Goal: Task Accomplishment & Management: Use online tool/utility

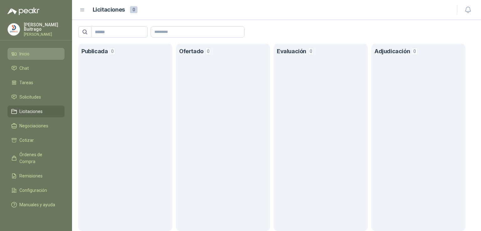
click at [37, 55] on li "Inicio" at bounding box center [36, 53] width 50 height 7
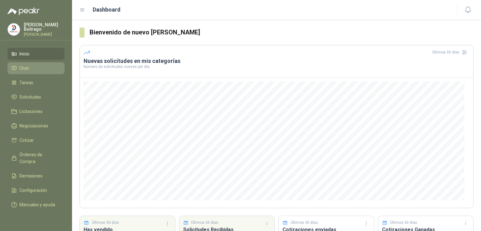
click at [32, 66] on li "Chat" at bounding box center [36, 68] width 50 height 7
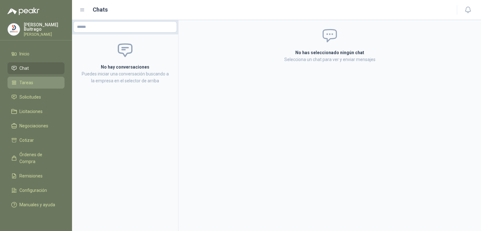
click at [32, 81] on span "Tareas" at bounding box center [26, 82] width 14 height 7
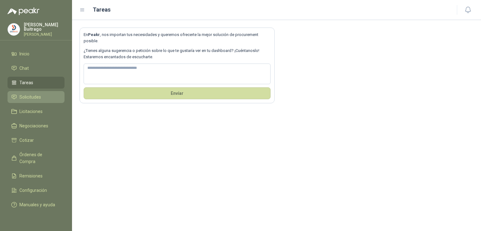
click at [30, 94] on span "Solicitudes" at bounding box center [30, 97] width 22 height 7
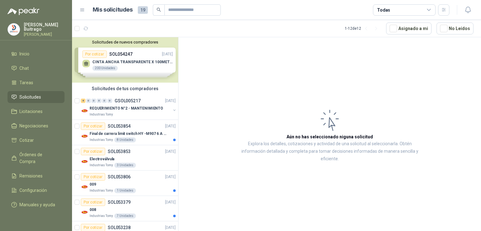
click at [122, 62] on div "Solicitudes de nuevos compradores Por cotizar SOL054247 [DATE] CINTA ANCHA TRAN…" at bounding box center [125, 59] width 106 height 45
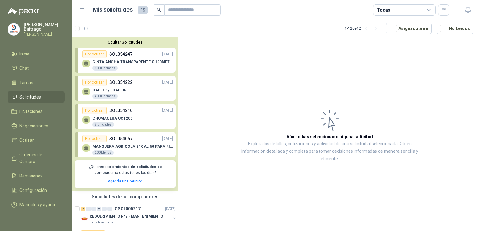
click at [105, 65] on div "CINTA ANCHA TRANSPARENTE X 100METROS 200 Unidades" at bounding box center [132, 65] width 81 height 11
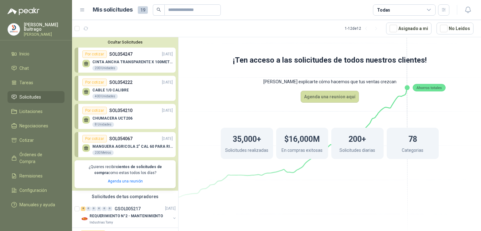
click at [119, 46] on div "Ocultar Solicitudes Por cotizar SOL054247 [DATE] CINTA ANCHA TRANSPARENTE X 100…" at bounding box center [125, 114] width 106 height 154
click at [122, 42] on button "Ocultar Solicitudes" at bounding box center [125, 42] width 101 height 5
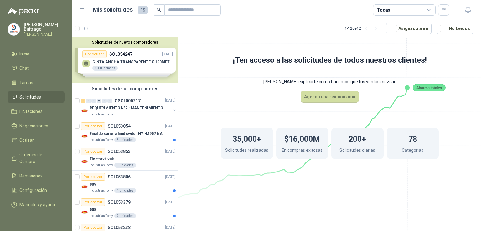
click at [122, 42] on button "Solicitudes de nuevos compradores" at bounding box center [125, 42] width 101 height 5
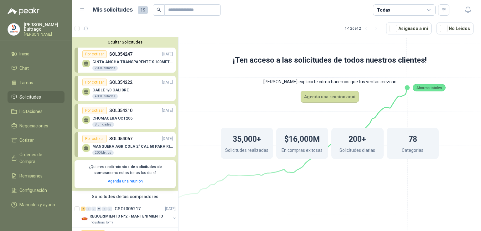
click at [103, 92] on p "CABLE 1/0 CALIBRE" at bounding box center [110, 90] width 36 height 4
click at [105, 89] on p "CABLE 1/0 CALIBRE" at bounding box center [110, 90] width 36 height 4
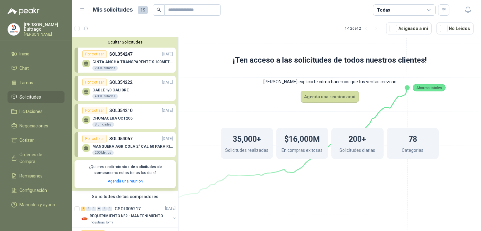
click at [105, 89] on p "CABLE 1/0 CALIBRE" at bounding box center [110, 90] width 36 height 4
click at [117, 60] on p "CINTA ANCHA TRANSPARENTE X 100METROS" at bounding box center [132, 62] width 81 height 4
click at [85, 63] on icon at bounding box center [86, 62] width 4 height 3
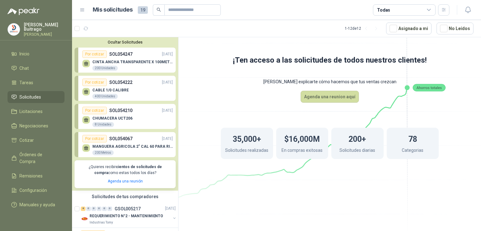
click at [103, 67] on div "200 Unidades" at bounding box center [104, 68] width 25 height 5
click at [98, 53] on div "Por cotizar" at bounding box center [94, 54] width 24 height 8
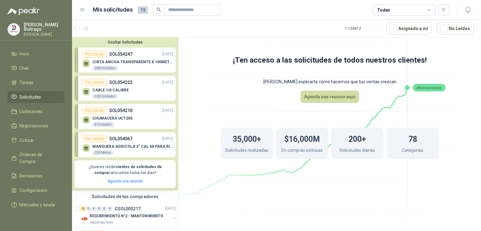
click at [121, 54] on p "SOL054247" at bounding box center [120, 54] width 23 height 7
click at [165, 55] on p "[DATE]" at bounding box center [167, 54] width 11 height 6
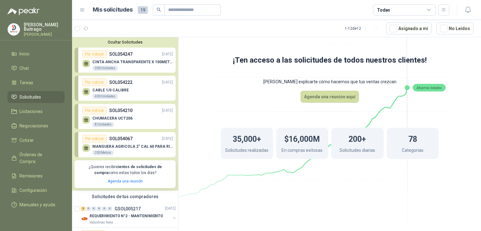
click at [88, 93] on icon at bounding box center [86, 91] width 5 height 5
click at [87, 122] on icon at bounding box center [86, 121] width 4 height 1
click at [85, 146] on icon at bounding box center [86, 148] width 5 height 5
click at [129, 144] on p "MANGUERA AGRICOLA 2" CAL 60 PARA RIEGO" at bounding box center [132, 146] width 81 height 4
click at [136, 40] on button "Ocultar Solicitudes" at bounding box center [125, 42] width 101 height 5
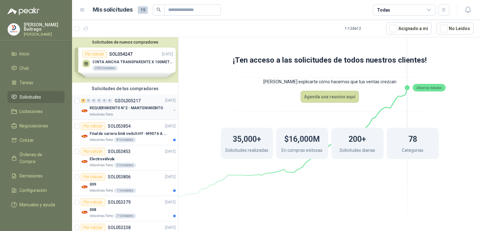
click at [123, 110] on p "REQUERIMIENTO N°2 - MANTENIMIENTO" at bounding box center [127, 109] width 74 height 6
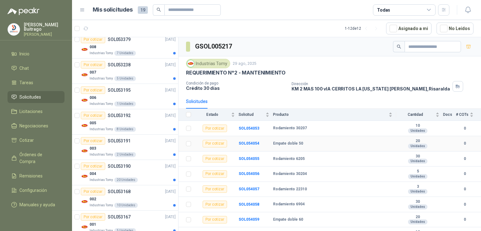
scroll to position [174, 0]
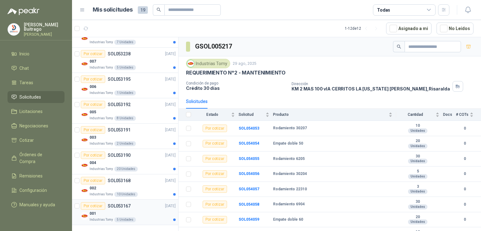
click at [98, 212] on div "001" at bounding box center [133, 214] width 86 height 8
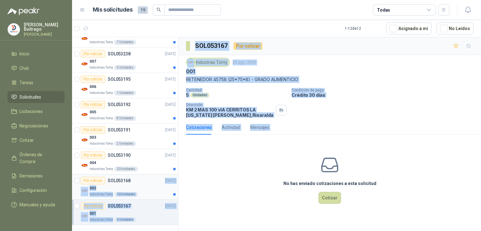
drag, startPoint x: 187, startPoint y: 204, endPoint x: 141, endPoint y: 180, distance: 51.8
click at [141, 180] on div "Solicitudes de nuevos compradores Por cotizar SOL054247 [DATE] CINTA ANCHA TRAN…" at bounding box center [276, 135] width 409 height 196
click at [222, 195] on div "No has enviado cotizaciones a esta solicitud Cotizar" at bounding box center [330, 180] width 303 height 80
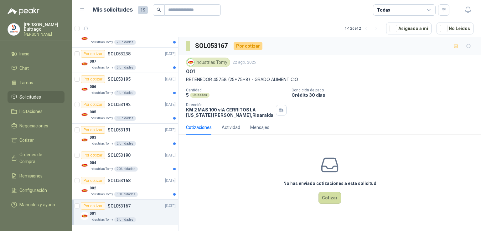
scroll to position [3, 0]
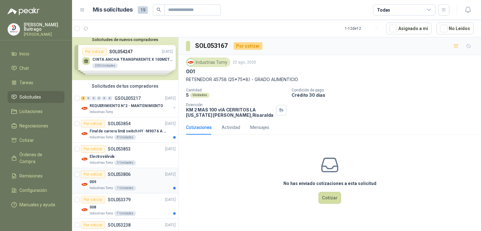
click at [96, 180] on div "009" at bounding box center [133, 182] width 86 height 8
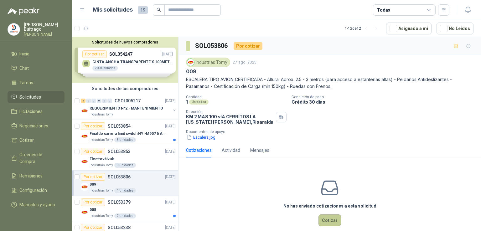
click at [328, 222] on button "Cotizar" at bounding box center [330, 221] width 23 height 12
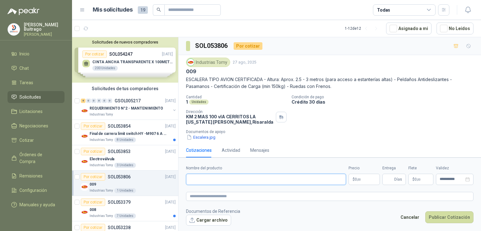
click at [231, 178] on input "Nombre del producto" at bounding box center [266, 179] width 160 height 11
click at [284, 218] on footer "Documentos de Referencia Cargar archivo Cancelar Publicar Cotización" at bounding box center [330, 217] width 288 height 18
click at [230, 182] on input "Nombre del producto" at bounding box center [266, 179] width 160 height 11
click at [138, 103] on div "8 0 0 0 0 0 GSOL005217 [DATE]" at bounding box center [129, 101] width 96 height 8
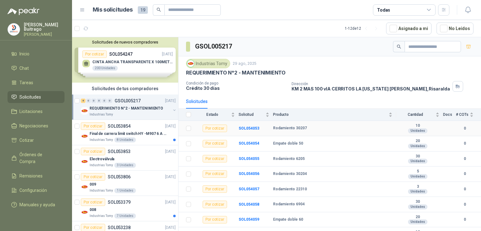
click at [259, 128] on td "SOL054053" at bounding box center [256, 128] width 34 height 15
click at [257, 128] on b "SOL054053" at bounding box center [249, 128] width 21 height 4
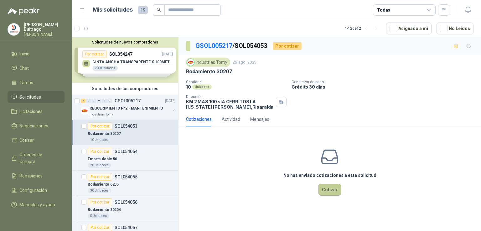
click at [332, 193] on button "Cotizar" at bounding box center [330, 190] width 23 height 12
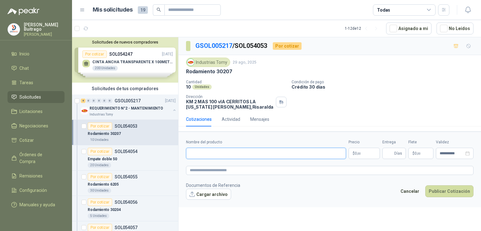
click at [260, 153] on input "Nombre del producto" at bounding box center [266, 153] width 160 height 11
type input "**********"
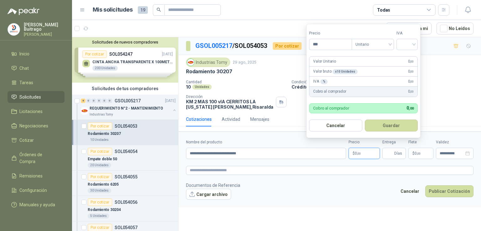
click at [365, 153] on p "$ 0 ,00" at bounding box center [364, 153] width 31 height 11
type input "********"
click at [360, 60] on div "Valor Unitario 19.076 ,00" at bounding box center [364, 62] width 108 height 10
click at [411, 44] on input "search" at bounding box center [407, 43] width 14 height 9
click at [410, 56] on div "19%" at bounding box center [409, 57] width 12 height 7
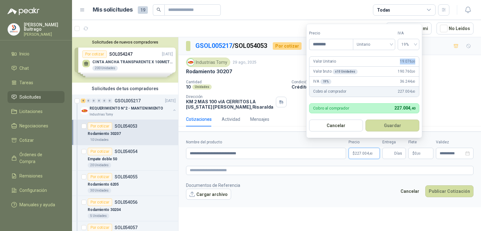
click at [410, 57] on div "Valor Unitario 19.076 ,00" at bounding box center [365, 62] width 110 height 10
click at [385, 122] on button "Guardar" at bounding box center [393, 126] width 54 height 12
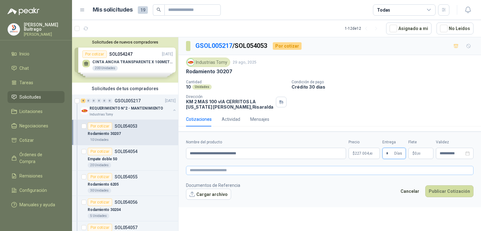
type input "*"
click at [426, 167] on textarea at bounding box center [330, 170] width 288 height 9
click at [437, 191] on button "Publicar Cotización" at bounding box center [449, 191] width 48 height 12
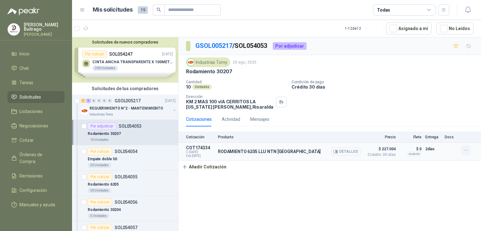
click at [466, 149] on icon "button" at bounding box center [466, 150] width 5 height 5
click at [453, 126] on button "Editar" at bounding box center [454, 125] width 50 height 10
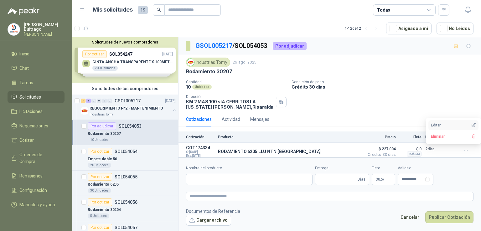
type input "**********"
type input "*"
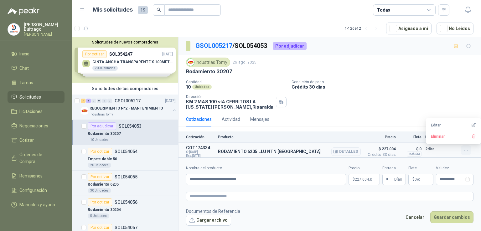
click at [465, 150] on icon "button" at bounding box center [466, 150] width 3 height 0
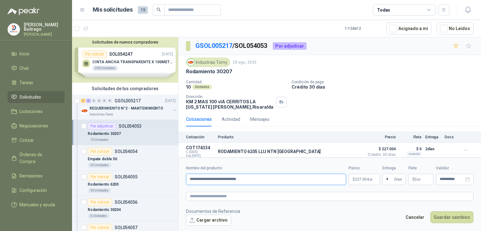
click at [263, 177] on input "**********" at bounding box center [266, 179] width 160 height 11
type input "**********"
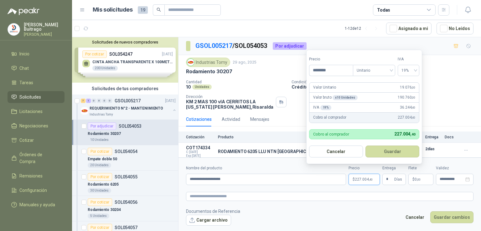
click at [377, 183] on p "$ 227.004 ,40" at bounding box center [364, 179] width 31 height 11
type input "********"
click at [356, 87] on div "Valor Unitario 44.411 ,00" at bounding box center [365, 88] width 110 height 10
click at [363, 92] on div "Valor Unitario 44.411 ,00" at bounding box center [365, 88] width 110 height 10
click at [355, 84] on div "Valor Unitario 44.411 ,00" at bounding box center [365, 88] width 110 height 10
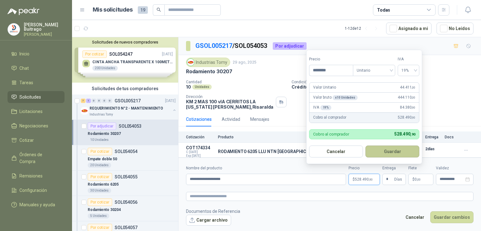
click at [409, 153] on button "Guardar" at bounding box center [393, 152] width 54 height 12
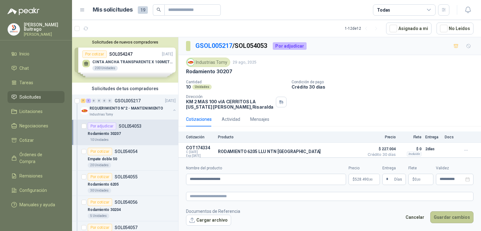
click at [452, 217] on button "Guardar cambios" at bounding box center [451, 217] width 43 height 12
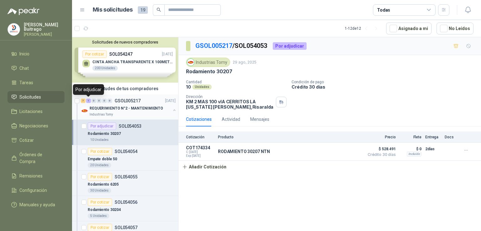
click at [90, 101] on div "1" at bounding box center [88, 101] width 5 height 4
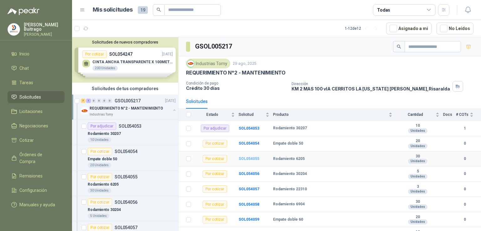
click at [252, 159] on b "SOL054055" at bounding box center [249, 159] width 21 height 4
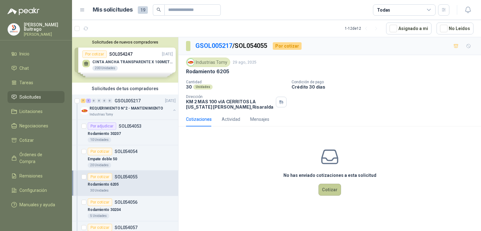
click at [323, 191] on button "Cotizar" at bounding box center [330, 190] width 23 height 12
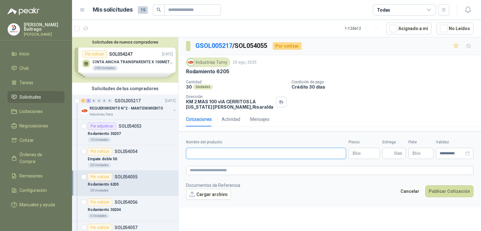
click at [214, 150] on input "Nombre del producto" at bounding box center [266, 153] width 160 height 11
type input "**********"
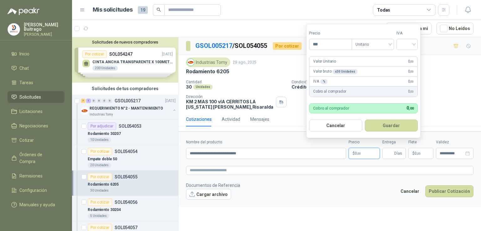
click at [352, 154] on p "$ 0 ,00" at bounding box center [364, 153] width 31 height 11
type input "********"
click at [365, 120] on button "Guardar" at bounding box center [391, 126] width 53 height 12
click at [414, 47] on input "search" at bounding box center [407, 43] width 14 height 9
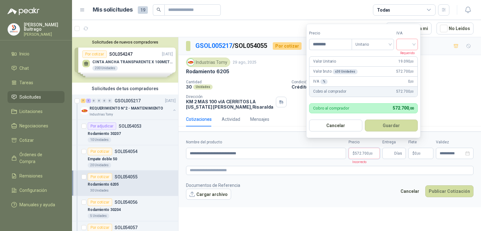
click at [414, 45] on input "search" at bounding box center [407, 43] width 14 height 9
click at [407, 54] on div "19%" at bounding box center [409, 57] width 12 height 7
click at [391, 123] on button "Guardar" at bounding box center [393, 126] width 54 height 12
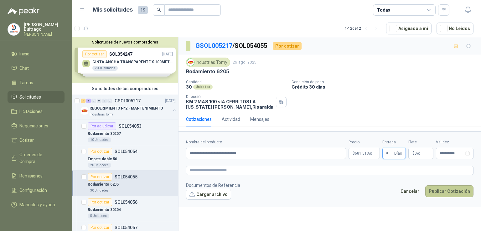
type input "*"
click at [457, 189] on button "Publicar Cotización" at bounding box center [449, 191] width 48 height 12
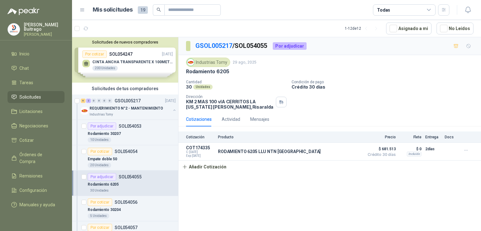
click at [123, 65] on div "Solicitudes de nuevos compradores Por cotizar SOL054247 [DATE] CINTA ANCHA TRAN…" at bounding box center [125, 59] width 106 height 45
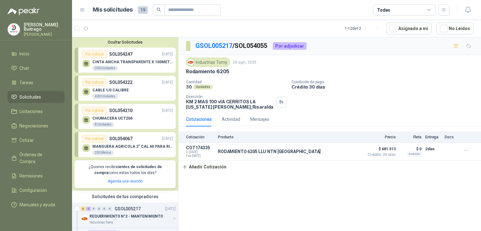
click at [102, 97] on div "400 Unidades" at bounding box center [104, 96] width 25 height 5
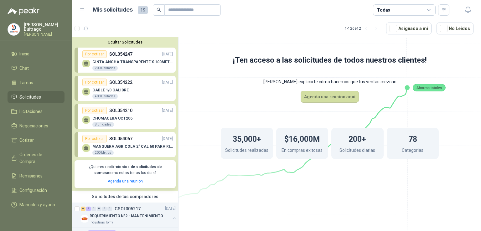
click at [97, 81] on div "Por cotizar" at bounding box center [94, 83] width 24 height 8
click at [115, 44] on div "Ocultar Solicitudes Por cotizar SOL054247 [DATE] CINTA ANCHA TRANSPARENTE X 100…" at bounding box center [125, 114] width 106 height 154
click at [118, 40] on button "Ocultar Solicitudes" at bounding box center [125, 42] width 101 height 5
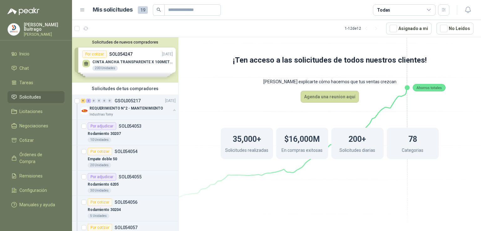
click at [30, 33] on p "[PERSON_NAME]" at bounding box center [44, 35] width 41 height 4
click at [39, 51] on li "Inicio" at bounding box center [36, 53] width 50 height 7
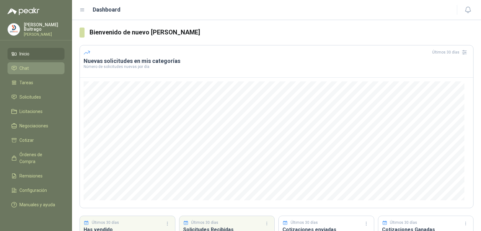
click at [38, 62] on link "Chat" at bounding box center [36, 68] width 57 height 12
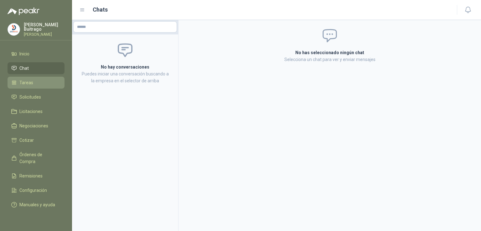
click at [33, 79] on li "Tareas" at bounding box center [36, 82] width 50 height 7
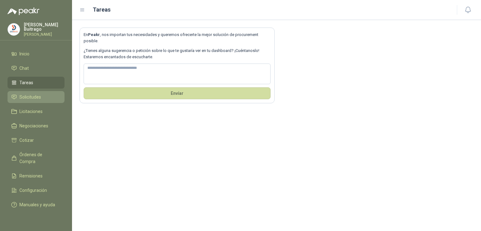
click at [30, 94] on span "Solicitudes" at bounding box center [30, 97] width 22 height 7
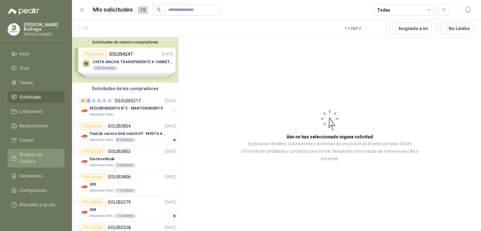
click at [40, 151] on span "Órdenes de Compra" at bounding box center [38, 158] width 39 height 14
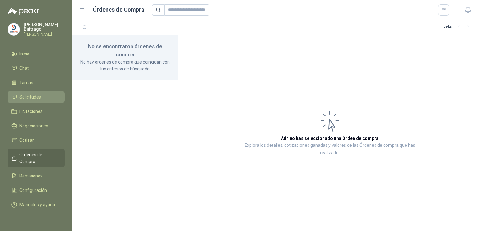
click at [44, 99] on li "Solicitudes" at bounding box center [36, 97] width 50 height 7
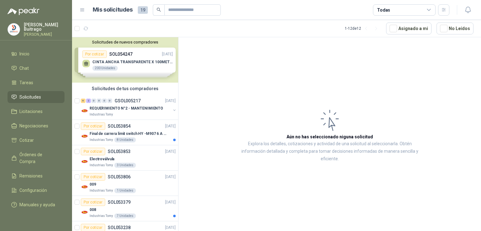
click at [131, 61] on div "Solicitudes de nuevos compradores Por cotizar SOL054247 [DATE] CINTA ANCHA TRAN…" at bounding box center [125, 59] width 106 height 45
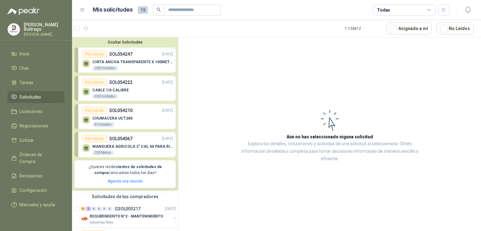
click at [107, 92] on div "CABLE 1/0 CALIBRE 400 Unidades" at bounding box center [110, 93] width 36 height 11
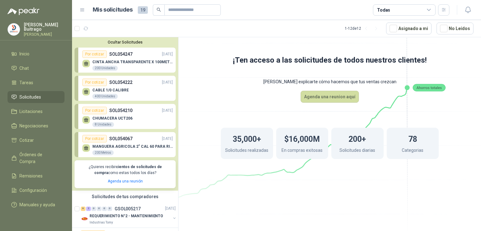
click at [124, 66] on div "CINTA ANCHA TRANSPARENTE X 100METROS 200 Unidades" at bounding box center [132, 65] width 81 height 11
click at [109, 69] on div "200 Unidades" at bounding box center [104, 68] width 25 height 5
click at [127, 41] on button "Ocultar Solicitudes" at bounding box center [125, 42] width 101 height 5
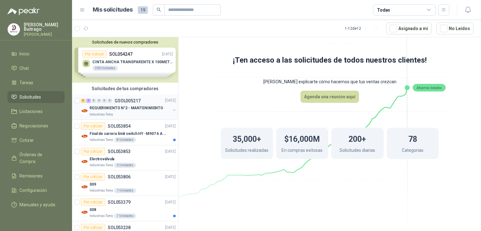
click at [132, 107] on p "REQUERIMIENTO N°2 - MANTENIMIENTO" at bounding box center [127, 109] width 74 height 6
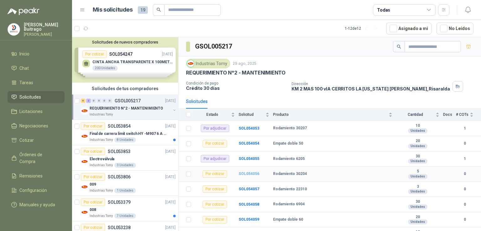
click at [253, 174] on b "SOL054056" at bounding box center [249, 174] width 21 height 4
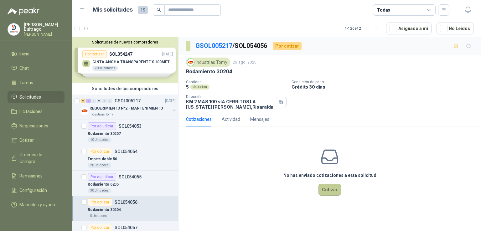
click at [330, 191] on button "Cotizar" at bounding box center [330, 190] width 23 height 12
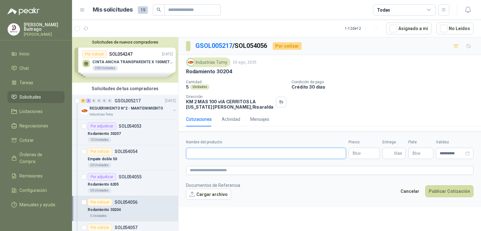
click at [242, 151] on input "Nombre del producto" at bounding box center [266, 153] width 160 height 11
type input "**********"
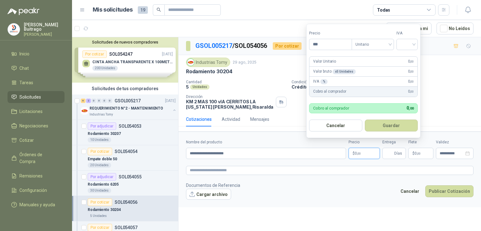
click at [358, 156] on p "$ 0 ,00" at bounding box center [364, 153] width 31 height 11
type input "********"
click at [363, 77] on div "IVA % 0 ,00" at bounding box center [364, 82] width 108 height 10
click at [385, 125] on button "Guardar" at bounding box center [391, 126] width 53 height 12
click at [414, 46] on input "search" at bounding box center [407, 43] width 14 height 9
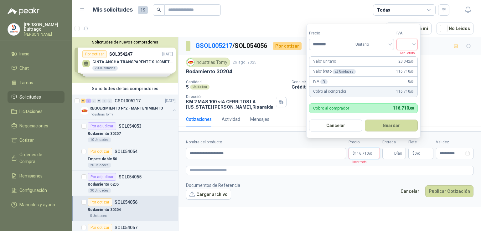
click at [414, 46] on input "search" at bounding box center [407, 43] width 14 height 9
click at [414, 44] on input "search" at bounding box center [407, 43] width 14 height 9
click at [409, 54] on div "19%" at bounding box center [409, 57] width 12 height 7
click at [416, 41] on span "19%" at bounding box center [409, 44] width 14 height 9
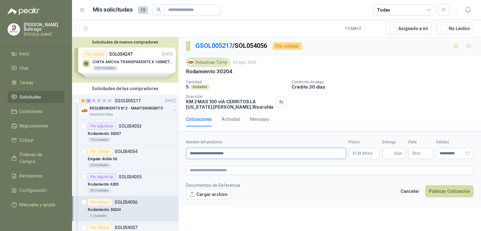
click at [300, 151] on input "**********" at bounding box center [266, 153] width 160 height 11
click at [397, 149] on span "Días" at bounding box center [398, 153] width 8 height 11
type input "*"
click at [379, 208] on div "**********" at bounding box center [330, 135] width 303 height 196
click at [446, 190] on button "Publicar Cotización" at bounding box center [449, 191] width 48 height 12
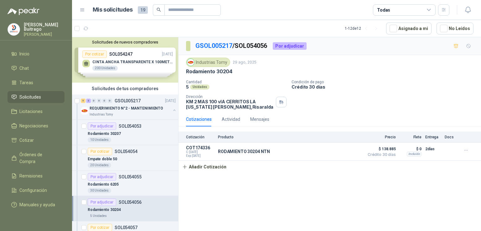
scroll to position [171, 0]
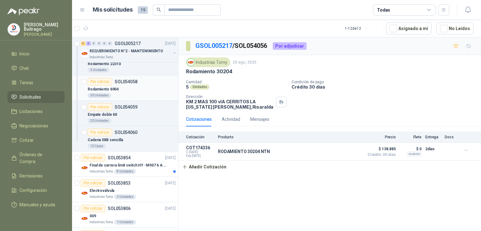
click at [119, 84] on div "Por cotizar SOL054058" at bounding box center [113, 82] width 50 height 8
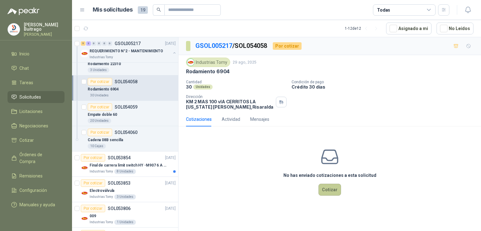
click at [334, 194] on button "Cotizar" at bounding box center [330, 190] width 23 height 12
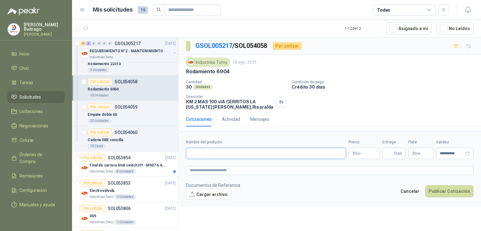
click at [225, 156] on input "Nombre del producto" at bounding box center [266, 153] width 160 height 11
type input "**********"
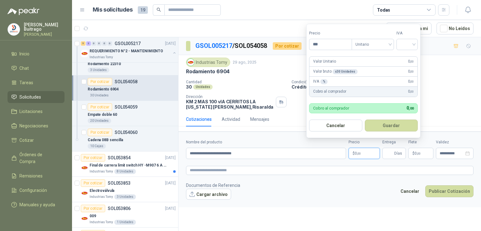
click at [363, 154] on p "$ 0 ,00" at bounding box center [364, 153] width 31 height 11
type input "********"
click at [410, 43] on input "search" at bounding box center [407, 43] width 14 height 9
click at [410, 55] on div "19%" at bounding box center [409, 57] width 12 height 7
click at [410, 55] on form "Precio ******** Tipo Unitario IVA 19% Valor Unitario 31.500 ,00 Valor bruto x 3…" at bounding box center [364, 81] width 116 height 114
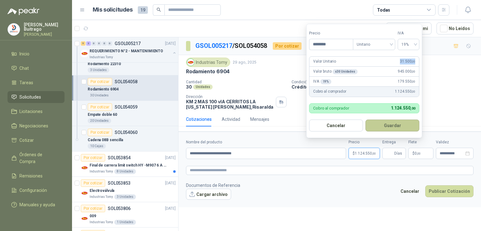
click at [400, 122] on button "Guardar" at bounding box center [393, 126] width 54 height 12
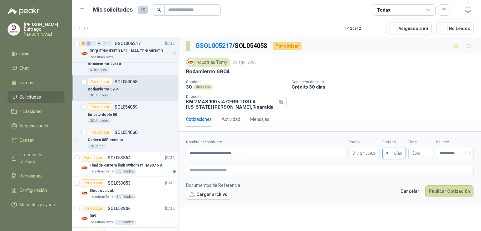
type input "*"
click at [371, 195] on footer "Documentos de Referencia Cargar archivo Cancelar Publicar Cotización" at bounding box center [330, 191] width 288 height 18
click at [454, 190] on button "Publicar Cotización" at bounding box center [449, 191] width 48 height 12
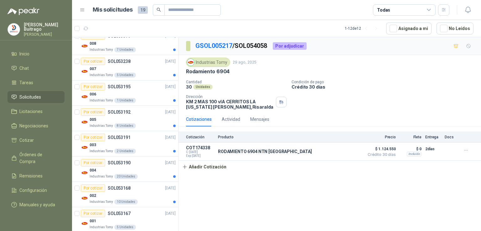
scroll to position [376, 0]
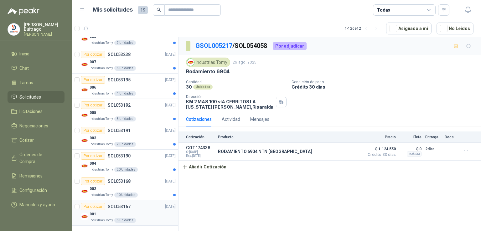
click at [102, 213] on div "001" at bounding box center [133, 215] width 86 height 8
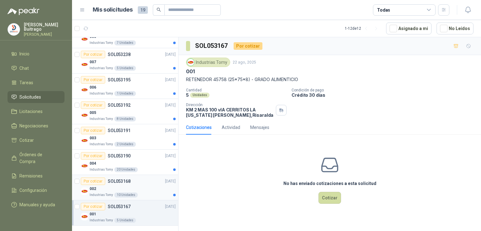
click at [98, 191] on div "002" at bounding box center [133, 189] width 86 height 8
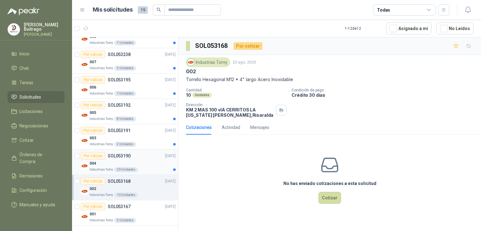
click at [117, 154] on p "SOL053190" at bounding box center [119, 156] width 23 height 4
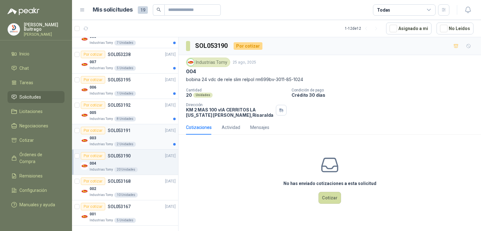
click at [110, 135] on div "003" at bounding box center [133, 138] width 86 height 8
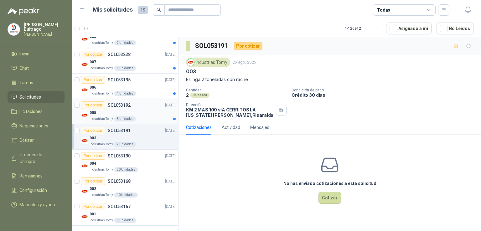
click at [106, 115] on div "005" at bounding box center [133, 113] width 86 height 8
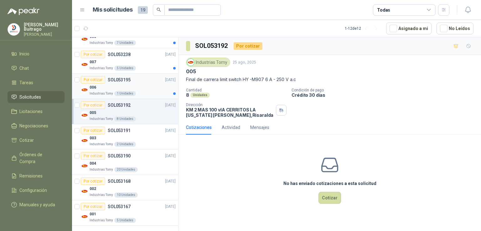
click at [97, 91] on p "Industrias Tomy" at bounding box center [101, 93] width 23 height 5
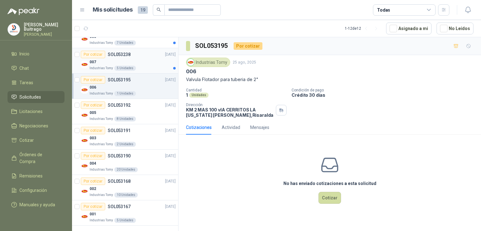
click at [98, 64] on div "007" at bounding box center [133, 62] width 86 height 8
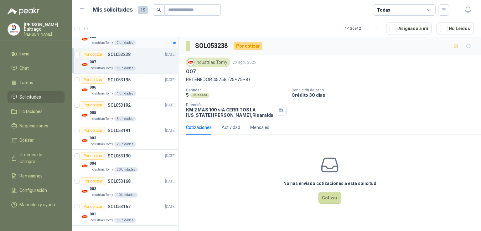
click at [100, 42] on p "Industrias Tomy" at bounding box center [101, 42] width 23 height 5
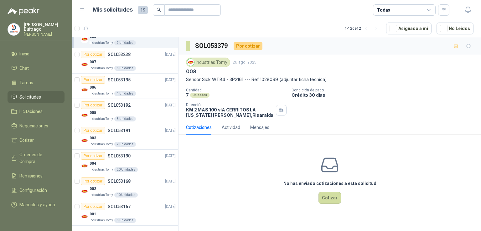
scroll to position [205, 0]
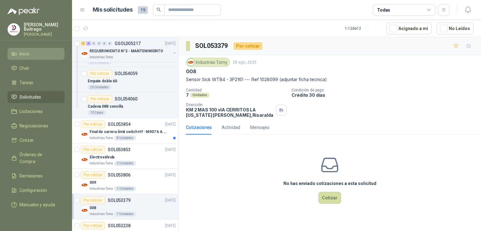
click at [43, 48] on link "Inicio" at bounding box center [36, 54] width 57 height 12
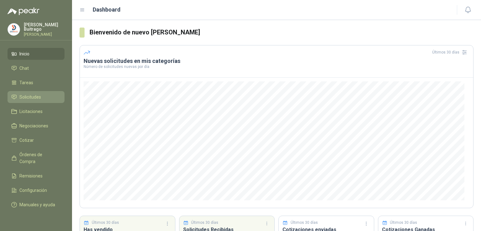
click at [43, 92] on link "Solicitudes" at bounding box center [36, 97] width 57 height 12
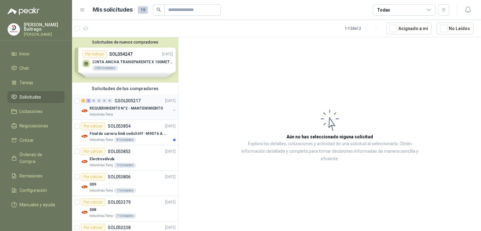
click at [113, 100] on div "4 4 0 0 0 0 GSOL005217" at bounding box center [111, 101] width 60 height 4
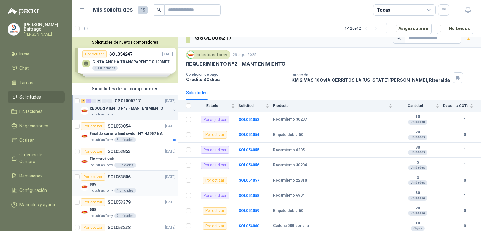
click at [96, 182] on div "009" at bounding box center [133, 185] width 86 height 8
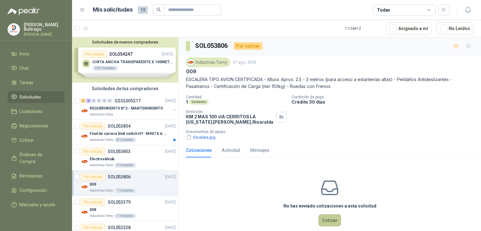
click at [328, 224] on button "Cotizar" at bounding box center [330, 221] width 23 height 12
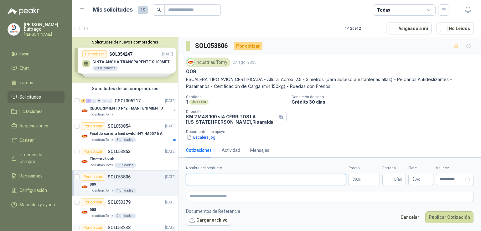
click at [227, 181] on input "Nombre del producto" at bounding box center [266, 179] width 160 height 11
type input "**********"
click at [375, 185] on form "**********" at bounding box center [330, 196] width 303 height 76
click at [370, 182] on p "$ 0 ,00" at bounding box center [364, 179] width 31 height 11
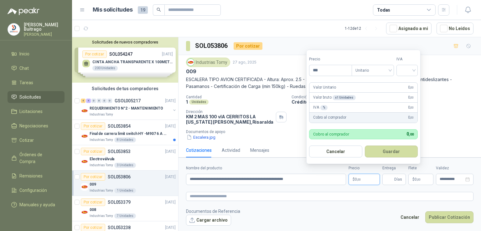
click at [370, 182] on p "$ 0 ,00" at bounding box center [364, 179] width 31 height 11
click at [336, 68] on input "***" at bounding box center [331, 70] width 42 height 11
click at [417, 67] on div at bounding box center [407, 70] width 21 height 11
type input "**********"
click at [408, 85] on div "19%" at bounding box center [409, 83] width 12 height 7
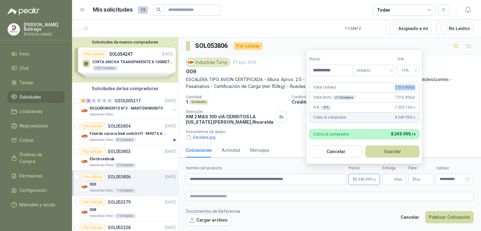
click at [408, 85] on span "7.016.806 ,00" at bounding box center [405, 88] width 20 height 6
click at [375, 150] on button "Guardar" at bounding box center [393, 152] width 54 height 12
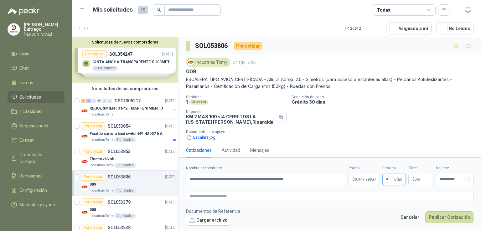
type input "*"
click at [394, 206] on form "**********" at bounding box center [330, 196] width 303 height 76
click at [427, 180] on p "$ 0 ,00" at bounding box center [421, 179] width 25 height 11
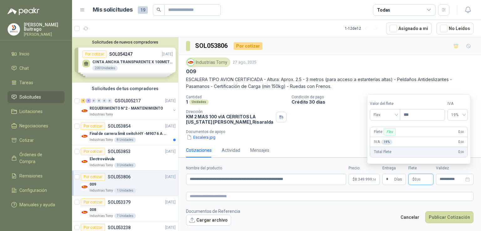
click at [427, 180] on p "$ 0 ,00" at bounding box center [421, 179] width 25 height 11
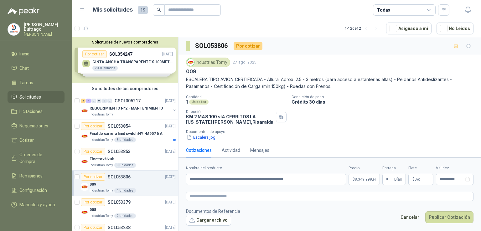
click at [335, 216] on footer "Documentos de Referencia Cargar archivo Cancelar Publicar Cotización" at bounding box center [330, 217] width 288 height 18
click at [441, 218] on button "Publicar Cotización" at bounding box center [449, 217] width 48 height 12
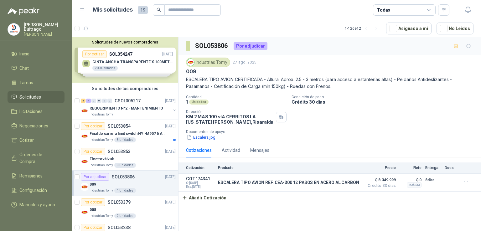
click at [36, 97] on span "Solicitudes" at bounding box center [30, 97] width 22 height 7
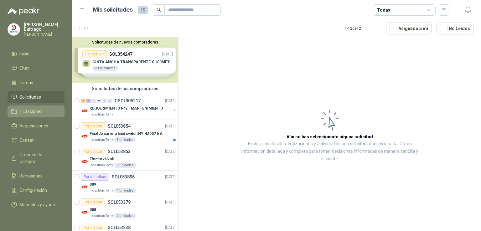
click at [35, 109] on span "Licitaciones" at bounding box center [30, 111] width 23 height 7
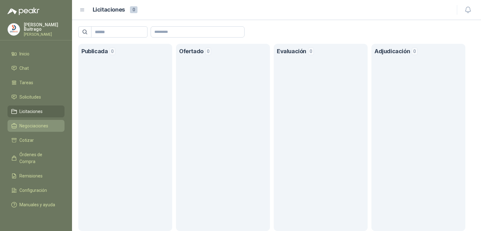
click at [34, 123] on span "Negociaciones" at bounding box center [33, 126] width 29 height 7
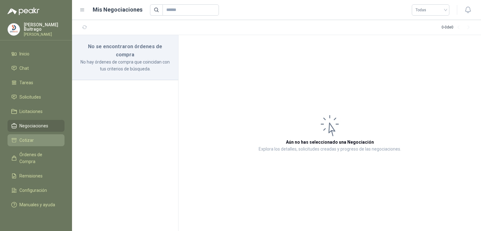
click at [32, 137] on span "Cotizar" at bounding box center [26, 140] width 14 height 7
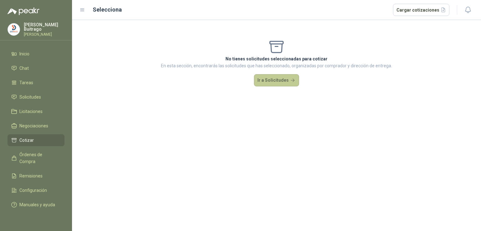
click at [276, 79] on button "Ir a Solicitudes" at bounding box center [276, 80] width 45 height 13
